Goal: Use online tool/utility: Use online tool/utility

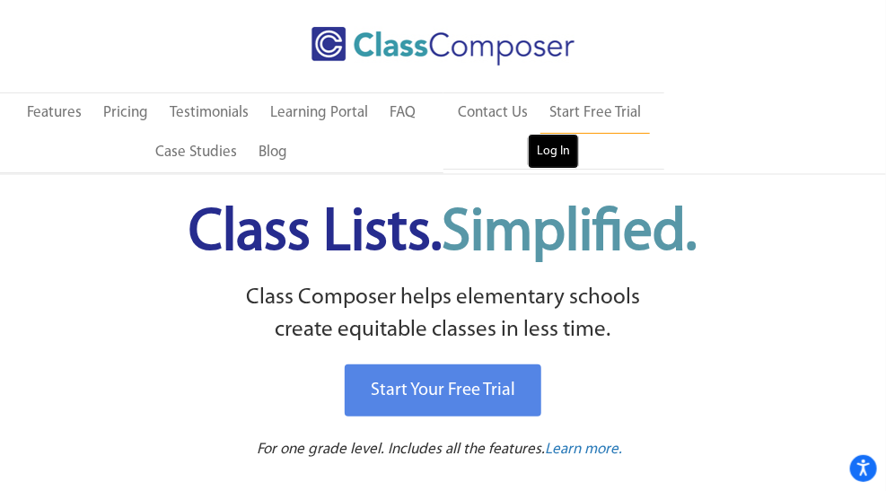
click at [549, 145] on link "Log In" at bounding box center [553, 152] width 51 height 36
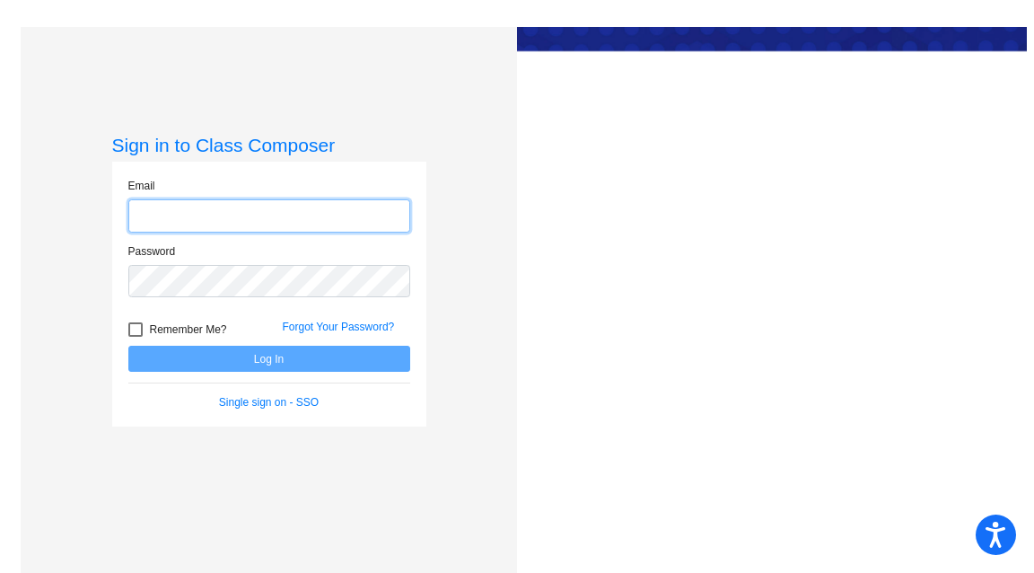
type input "melissa.moxley@leusd.k12.ca.us"
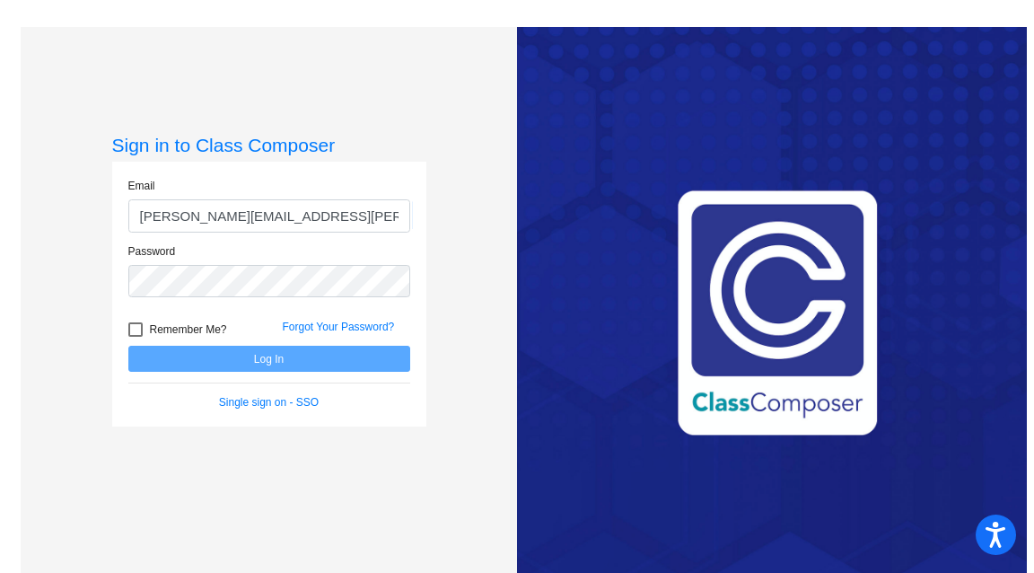
click at [136, 329] on div at bounding box center [135, 329] width 14 height 14
click at [136, 337] on input "Remember Me?" at bounding box center [135, 337] width 1 height 1
checkbox input "true"
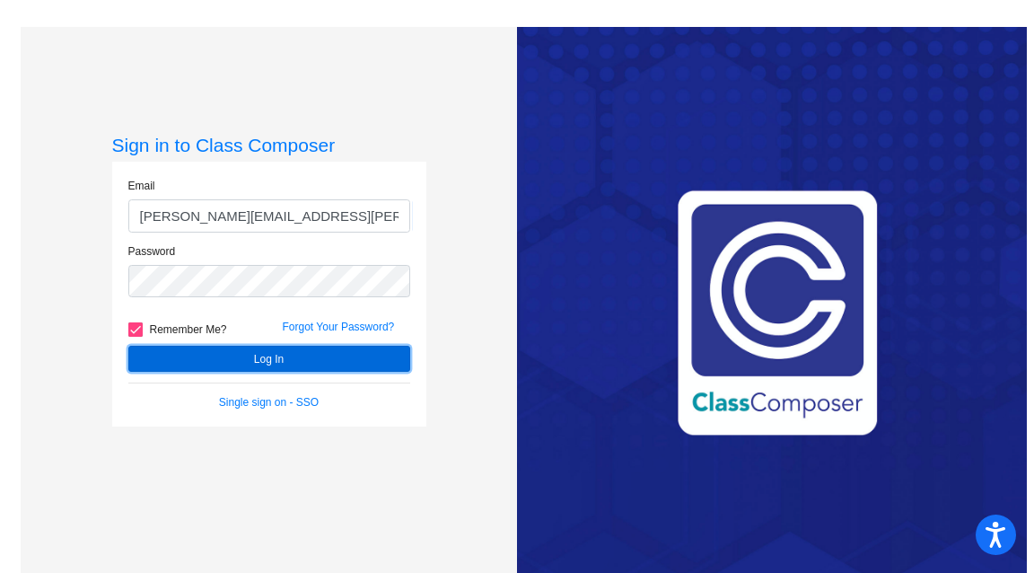
click at [206, 358] on button "Log In" at bounding box center [269, 359] width 282 height 26
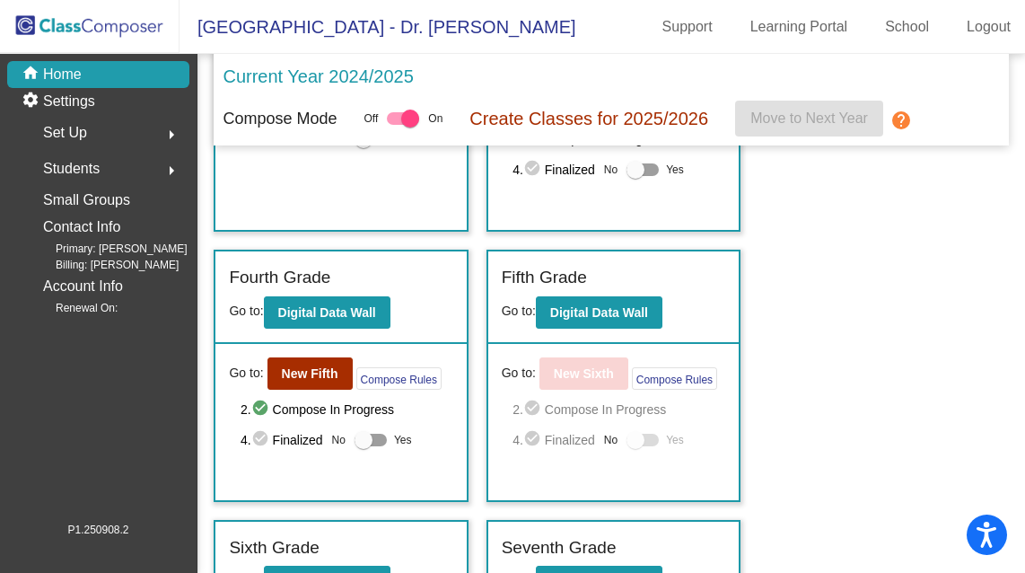
scroll to position [845, 0]
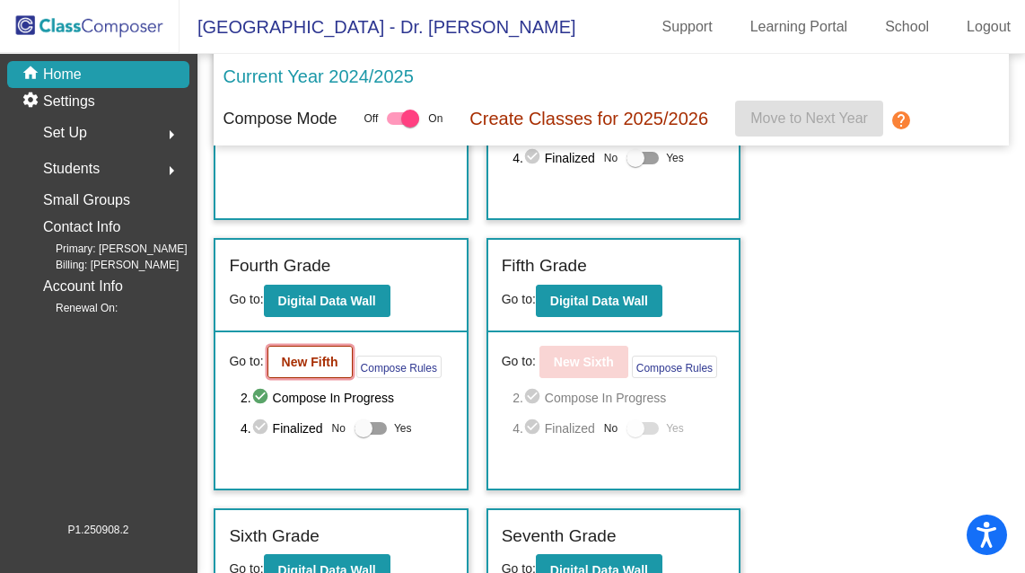
click at [320, 358] on b "New Fifth" at bounding box center [310, 362] width 57 height 14
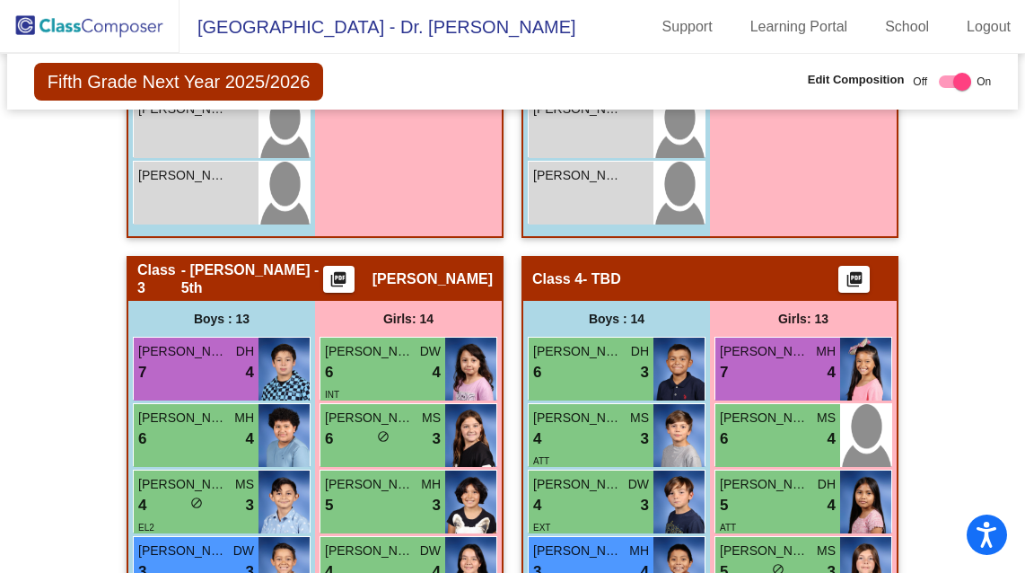
scroll to position [1417, 0]
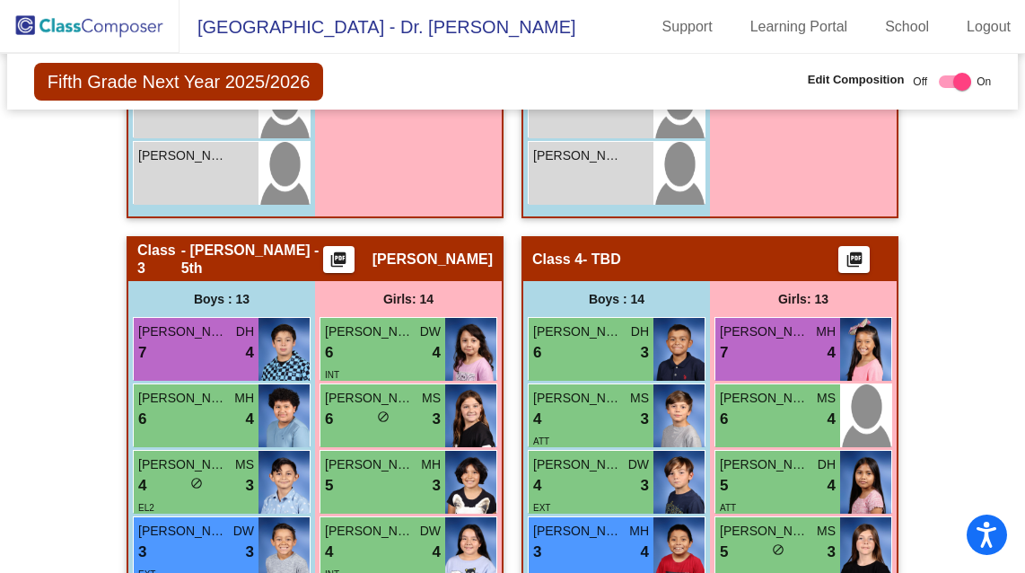
click at [851, 257] on mat-icon "picture_as_pdf" at bounding box center [855, 262] width 22 height 25
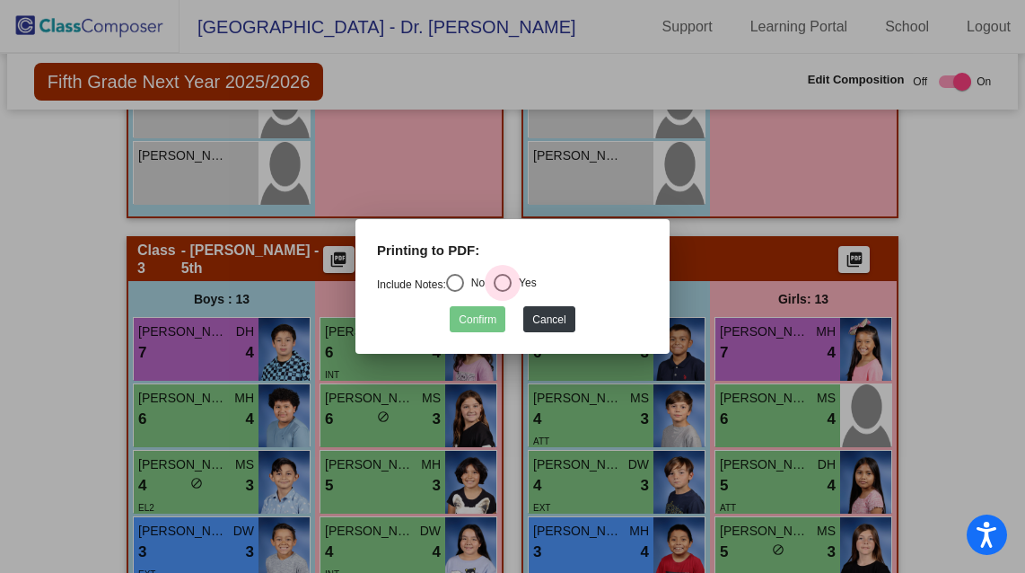
click at [511, 284] on div "Select an option" at bounding box center [503, 283] width 18 height 18
click at [503, 292] on input "Yes" at bounding box center [502, 292] width 1 height 1
radio input "true"
click at [473, 319] on button "Confirm" at bounding box center [478, 319] width 56 height 26
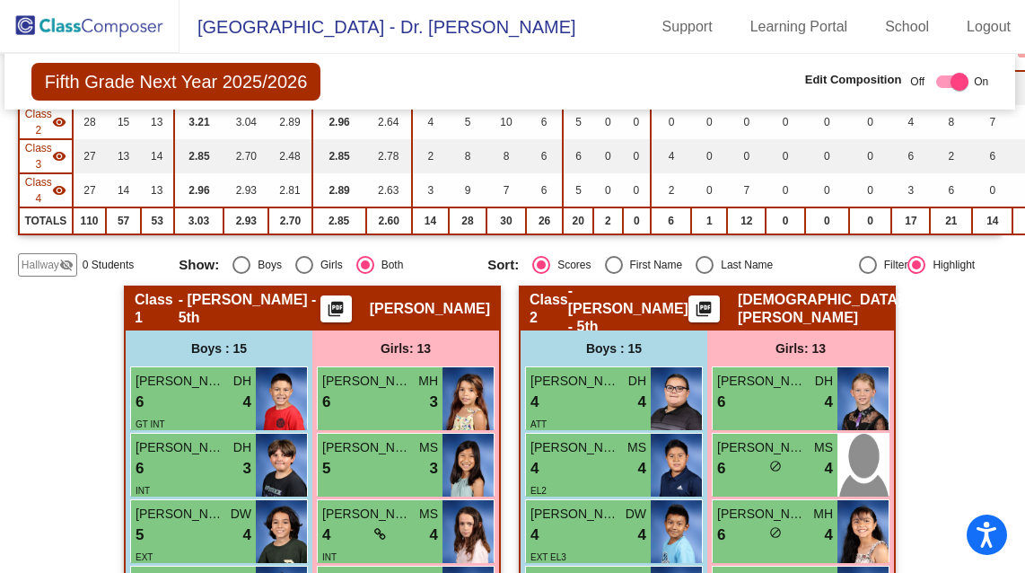
scroll to position [264, 12]
